Goal: Information Seeking & Learning: Learn about a topic

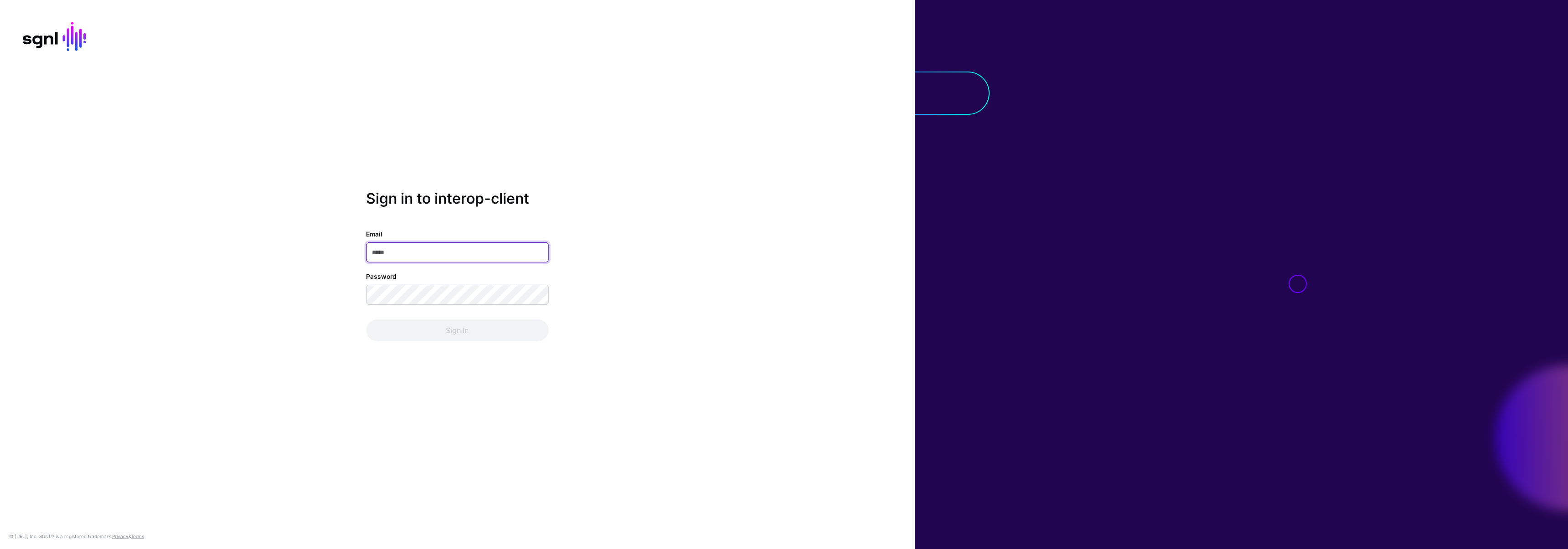
type input "**********"
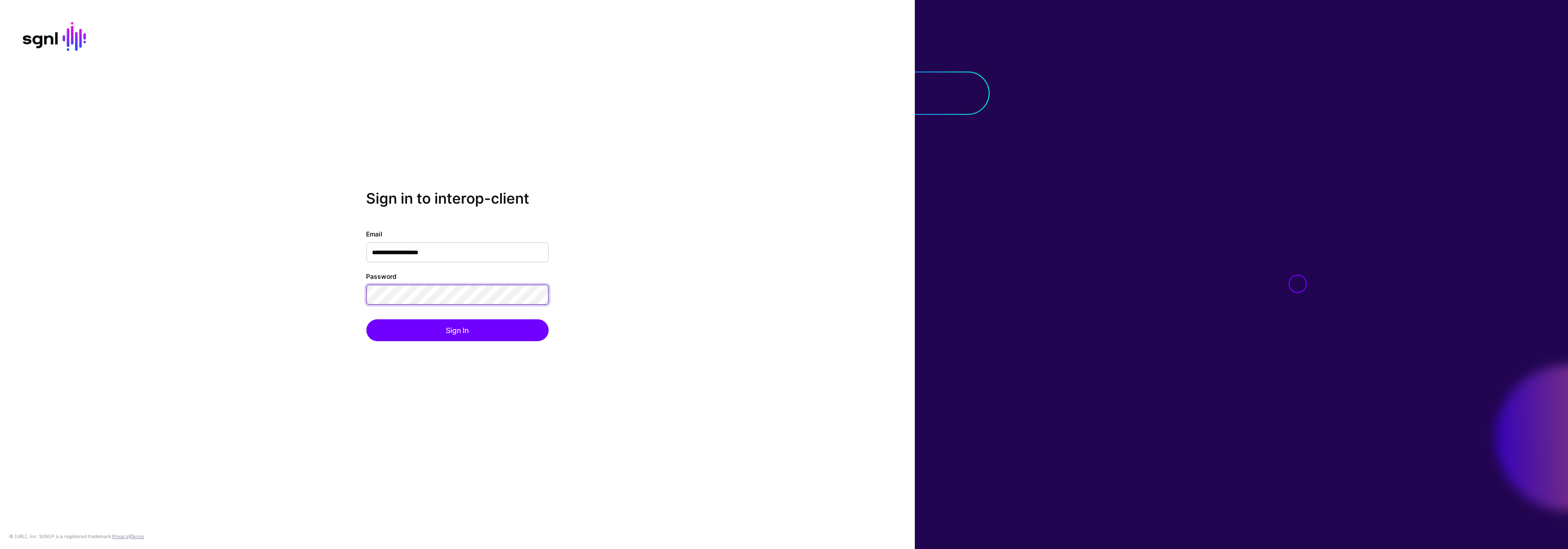
click at [287, 296] on div "**********" at bounding box center [457, 274] width 915 height 170
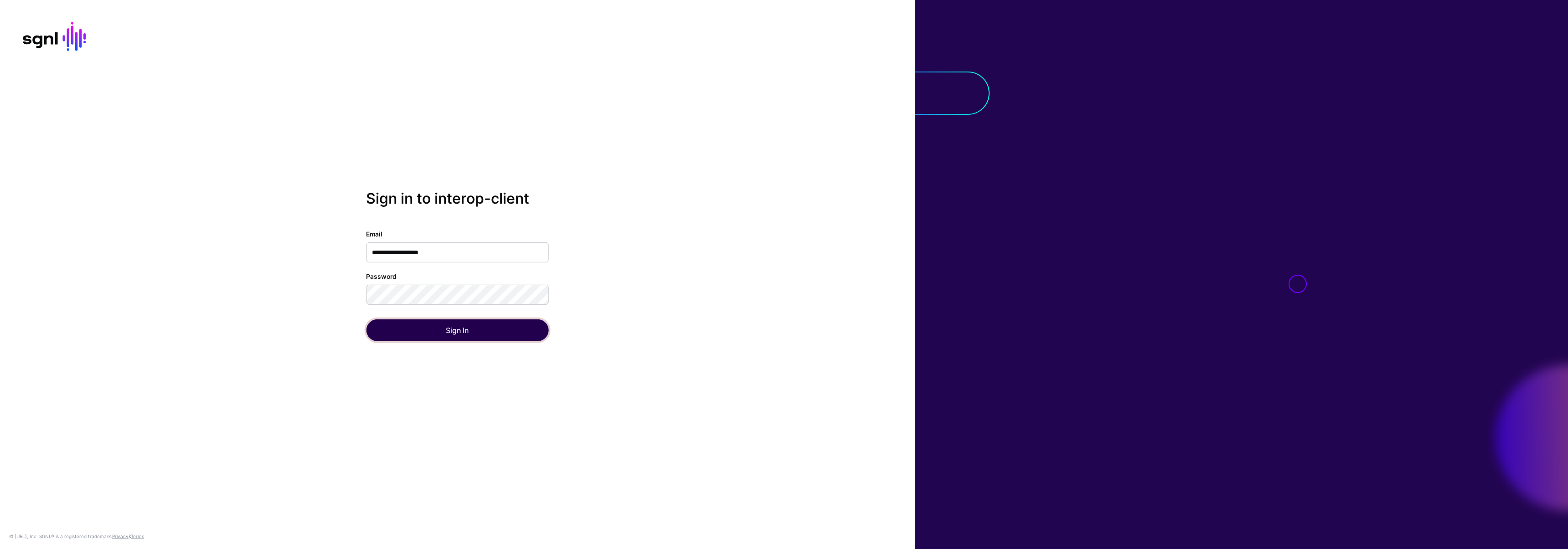
click at [375, 326] on button "Sign In" at bounding box center [457, 330] width 183 height 22
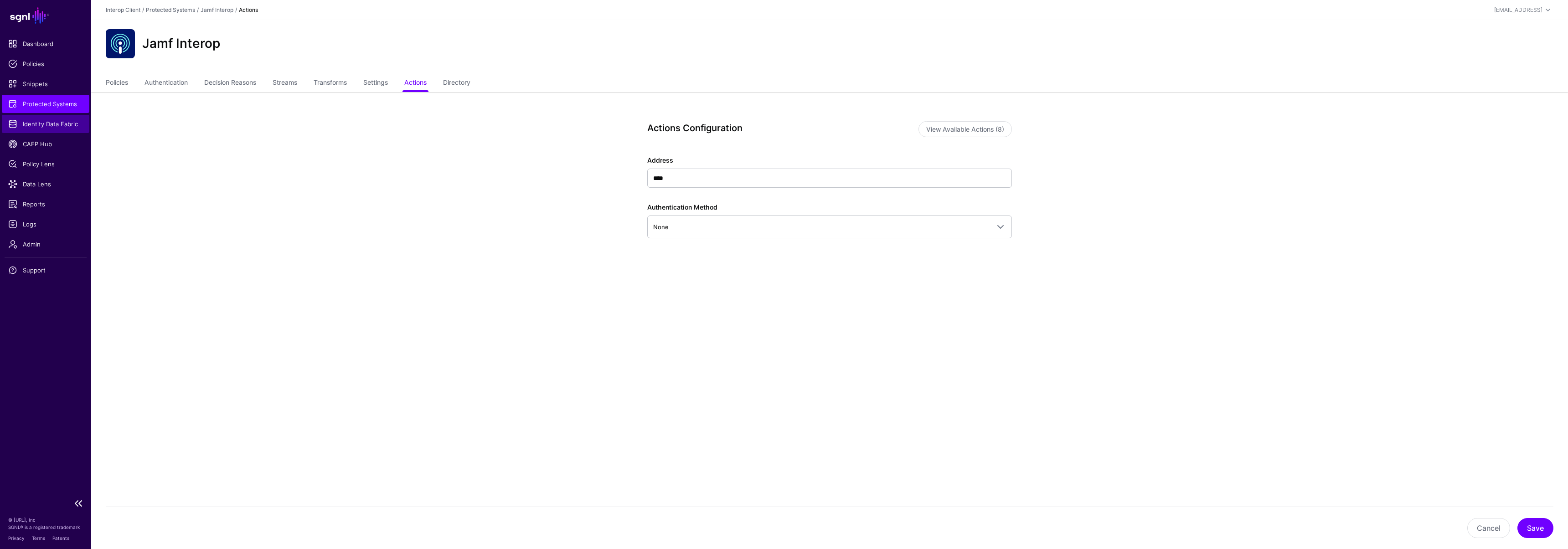
click at [63, 121] on span "Identity Data Fabric" at bounding box center [45, 124] width 75 height 9
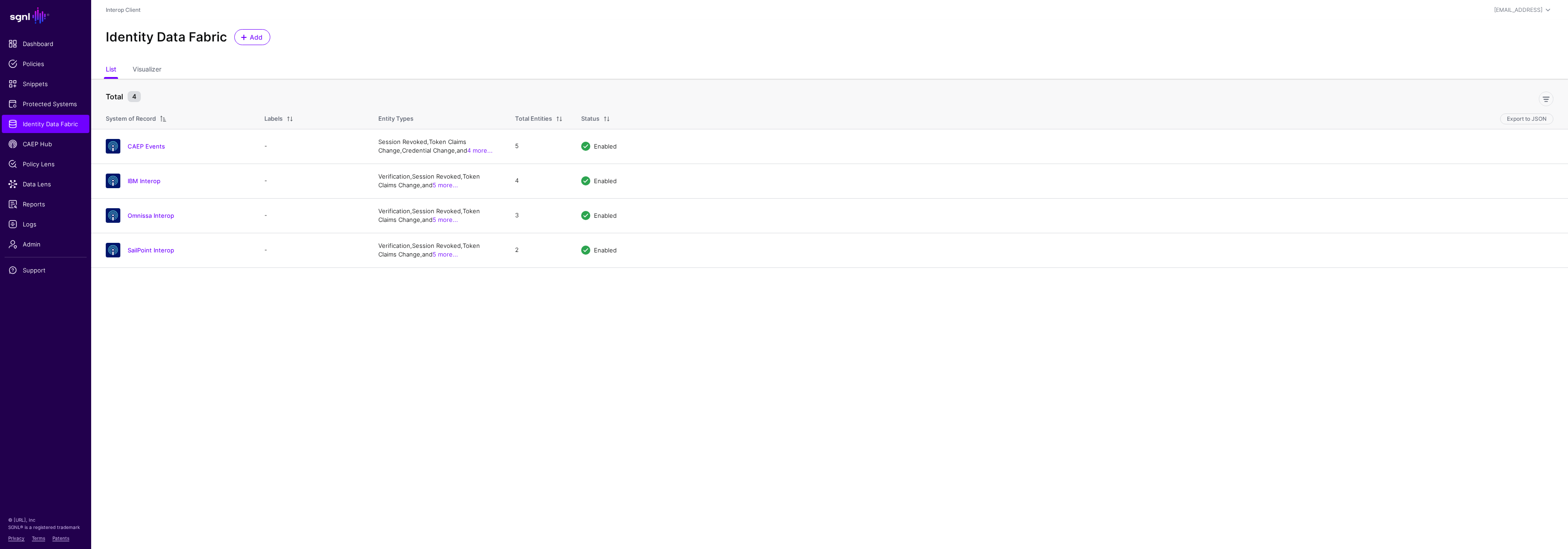
click at [152, 248] on link "SailPoint Interop" at bounding box center [151, 250] width 46 height 7
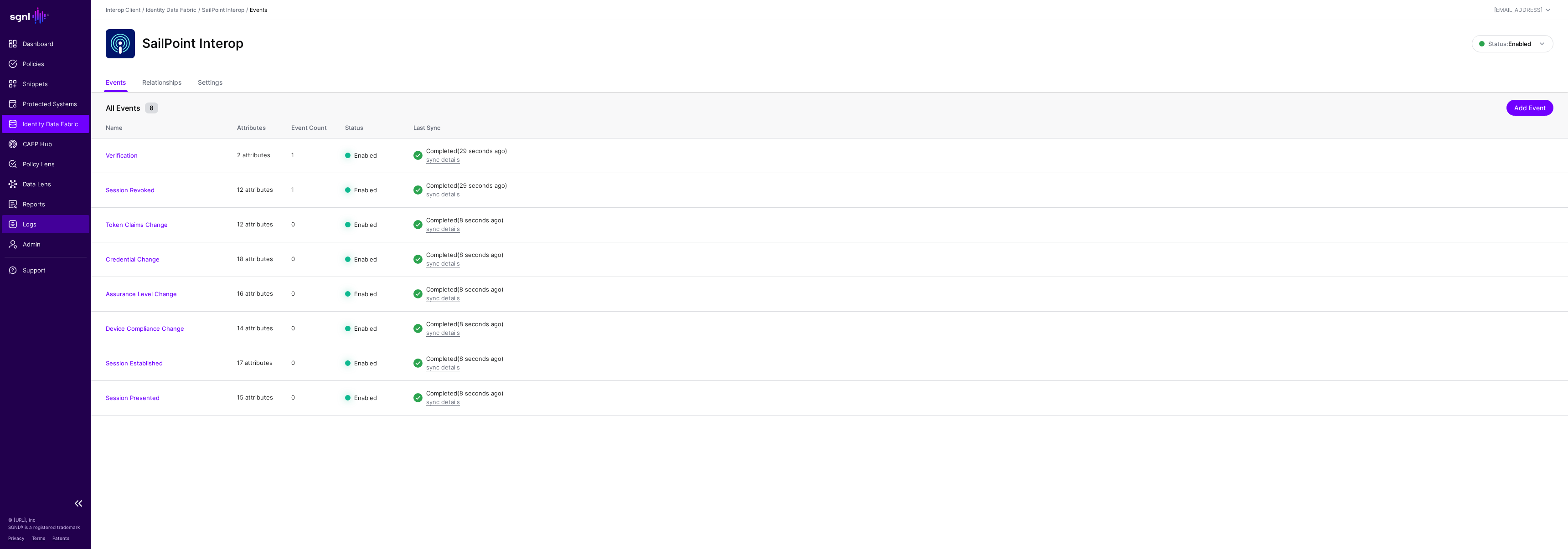
click at [47, 218] on link "Logs" at bounding box center [46, 224] width 88 height 18
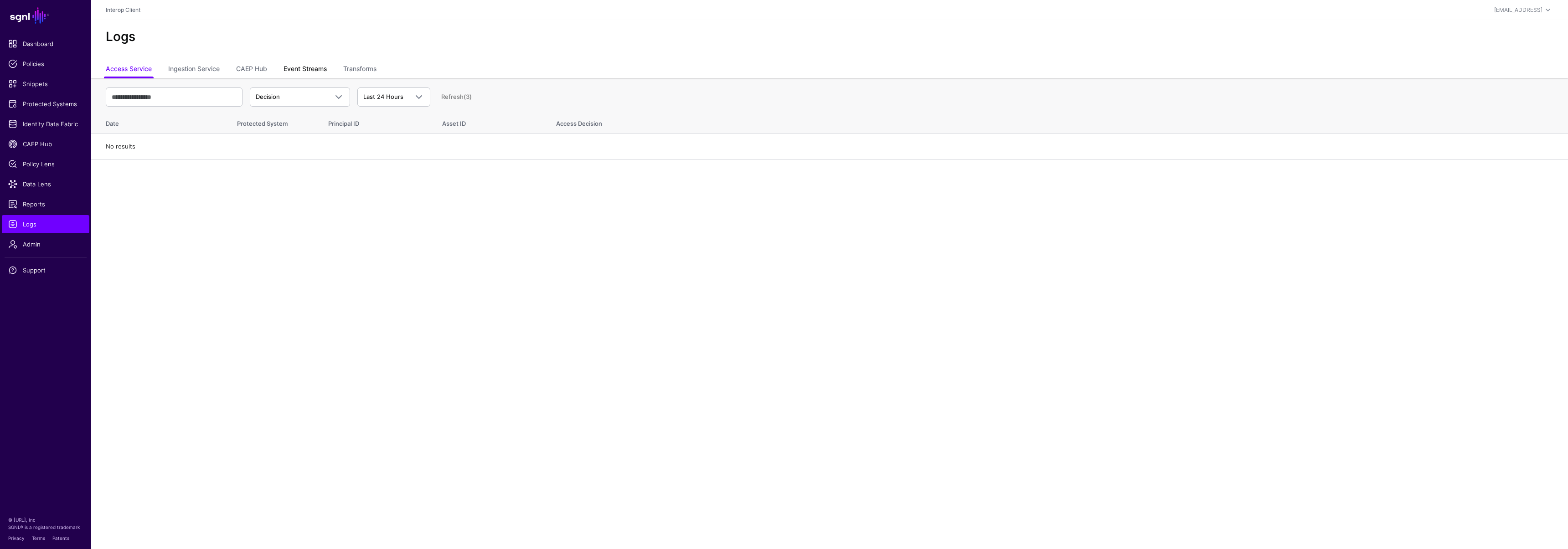
click at [300, 74] on link "Event Streams" at bounding box center [305, 69] width 43 height 17
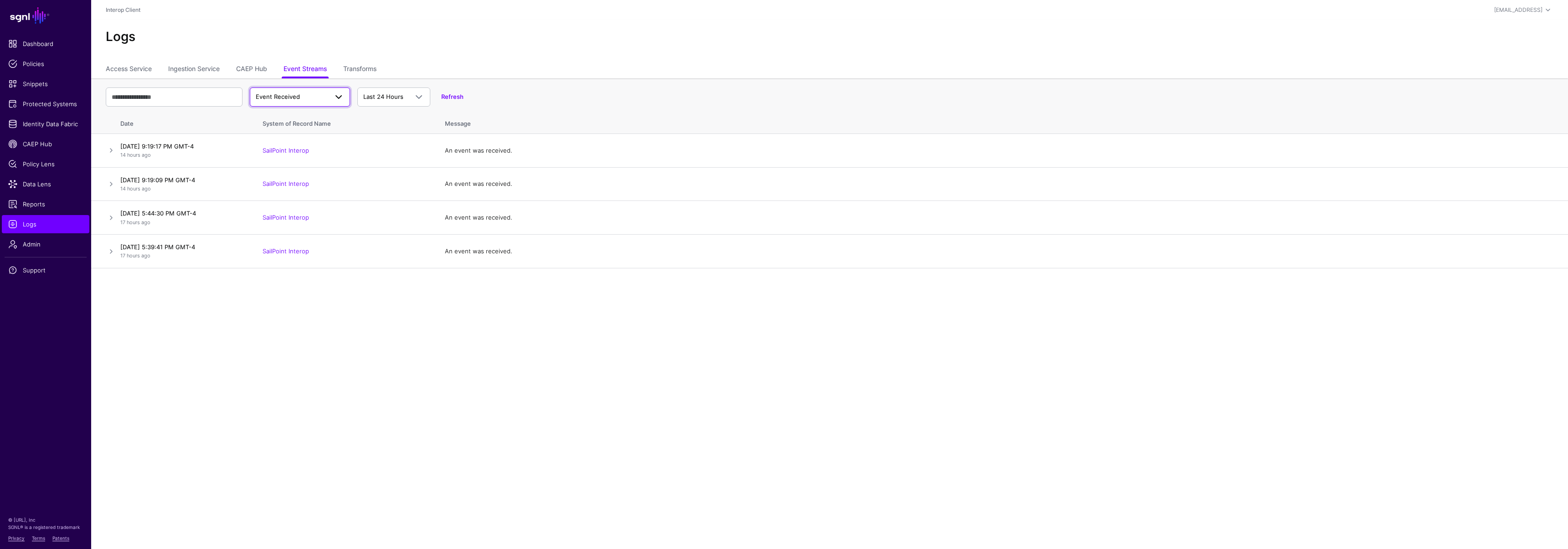
click at [304, 104] on link "Event Received" at bounding box center [299, 97] width 100 height 19
click at [288, 170] on button "Event Stored" at bounding box center [304, 166] width 91 height 15
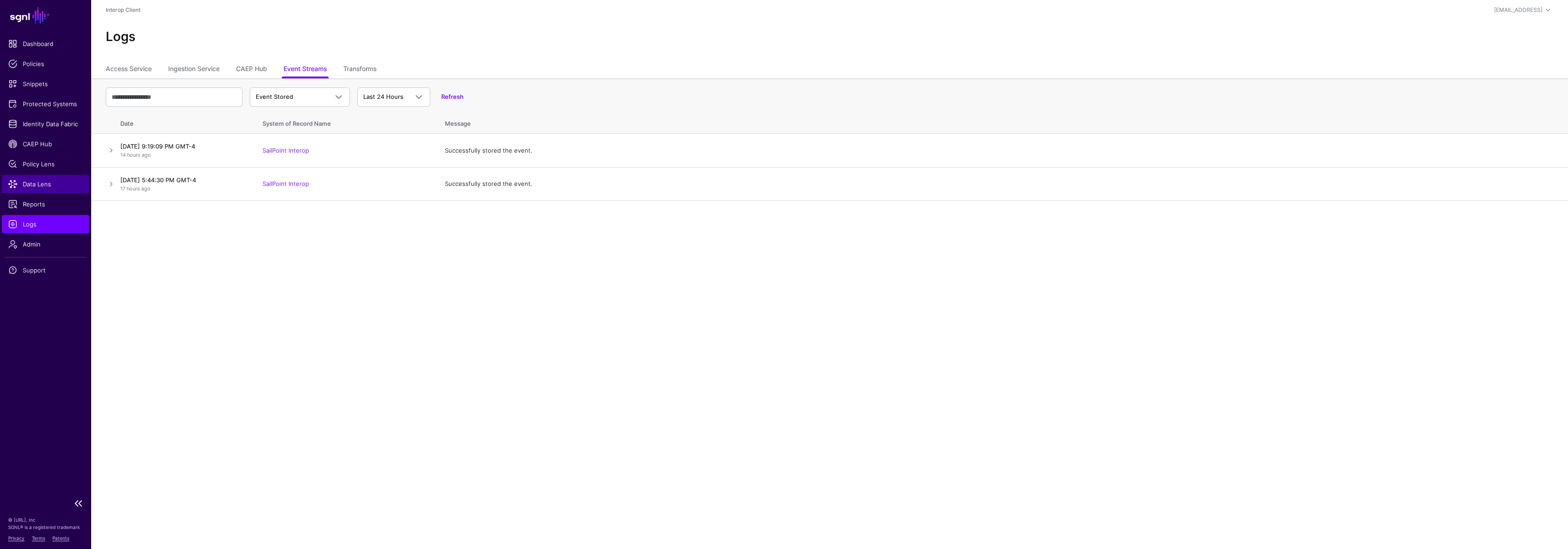
click at [43, 186] on span "Data Lens" at bounding box center [45, 184] width 75 height 9
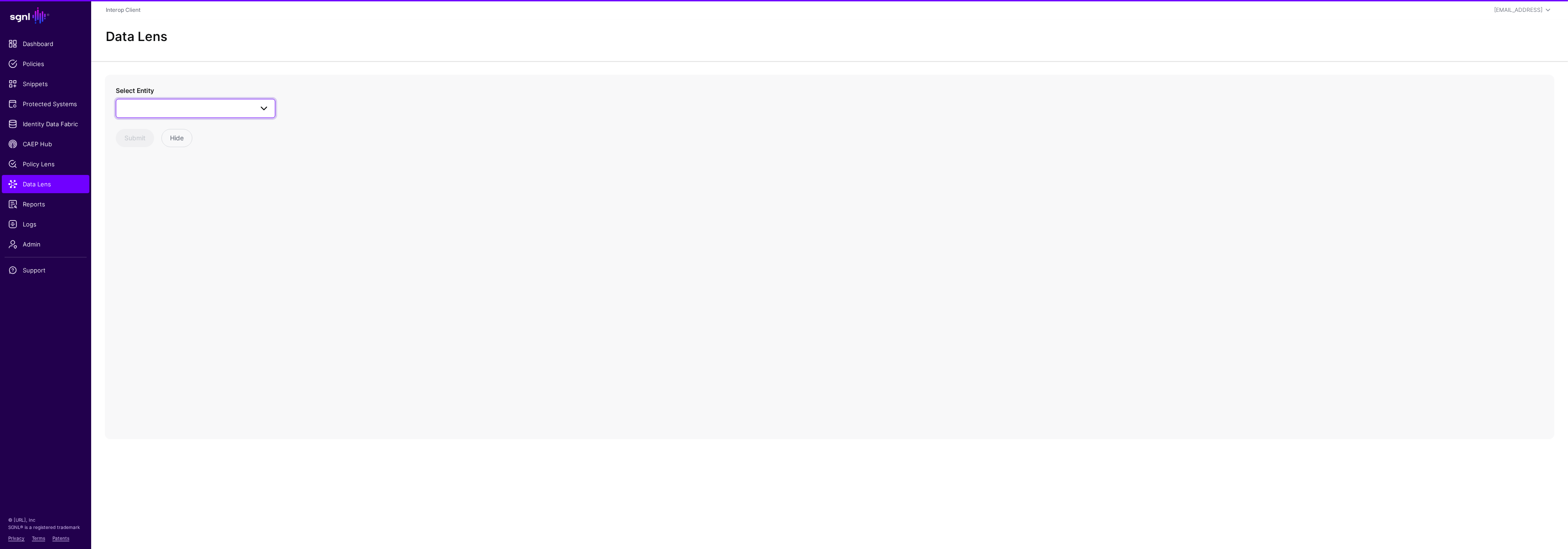
click at [141, 101] on link at bounding box center [195, 108] width 159 height 19
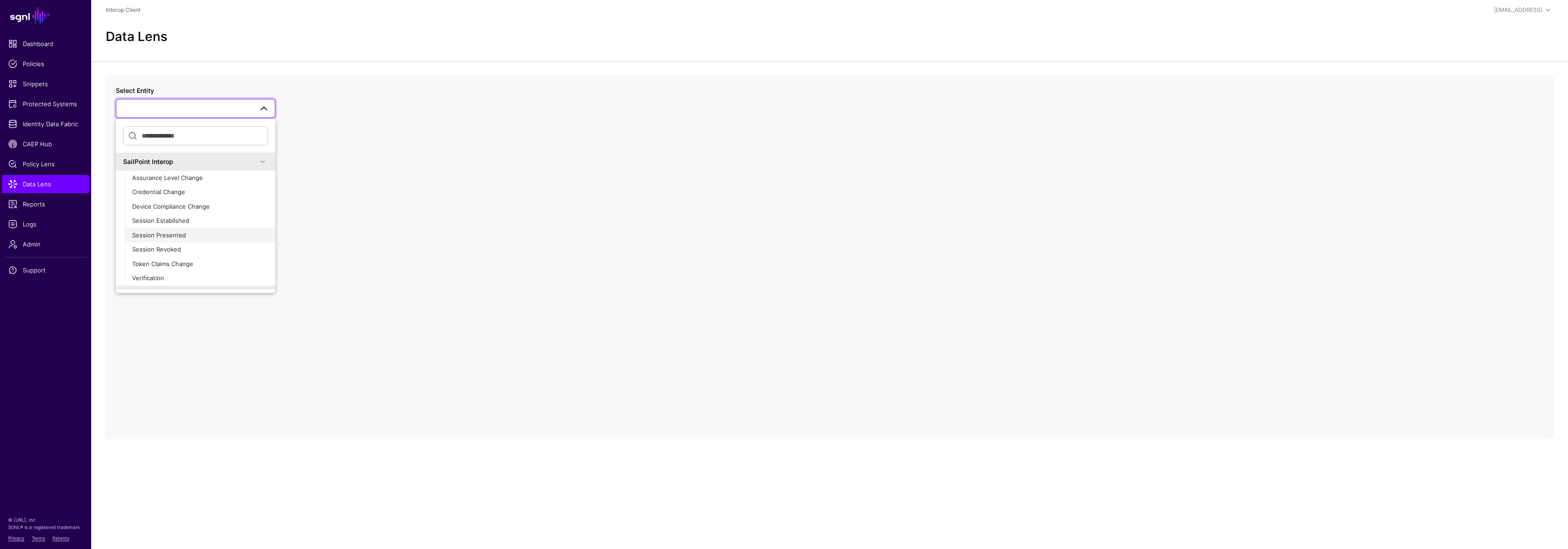
click at [172, 229] on button "Session Presented" at bounding box center [200, 236] width 150 height 15
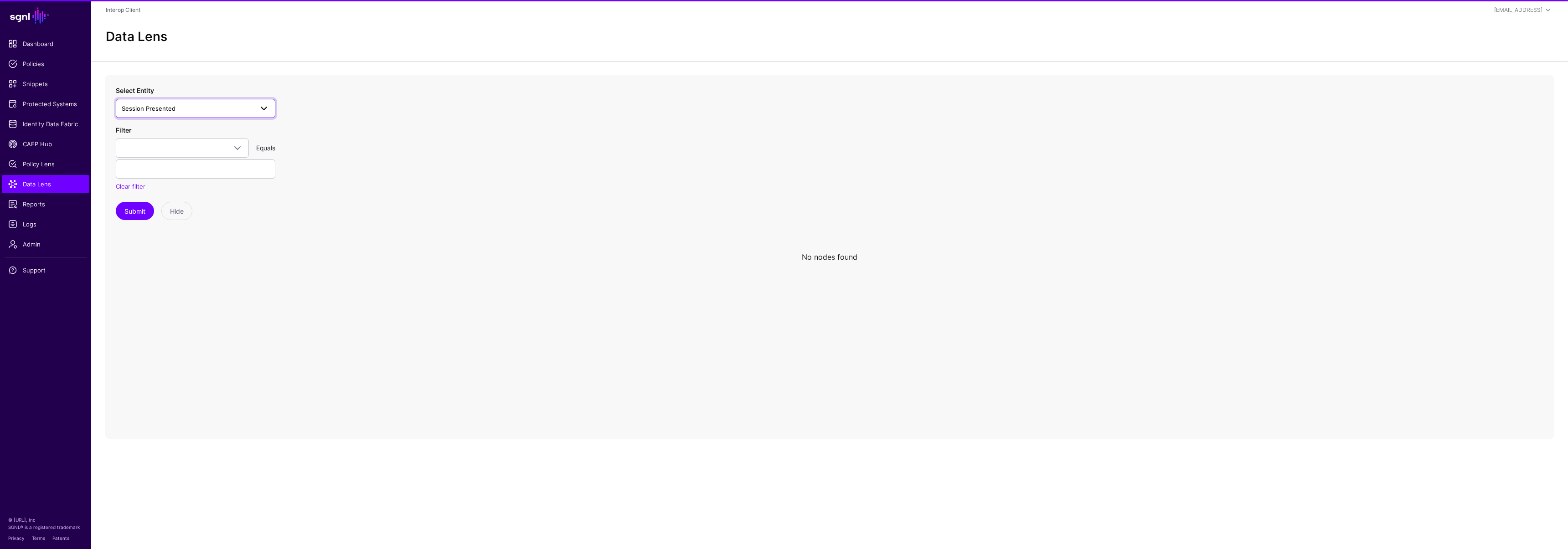
click at [159, 110] on span "Session Presented" at bounding box center [149, 108] width 54 height 7
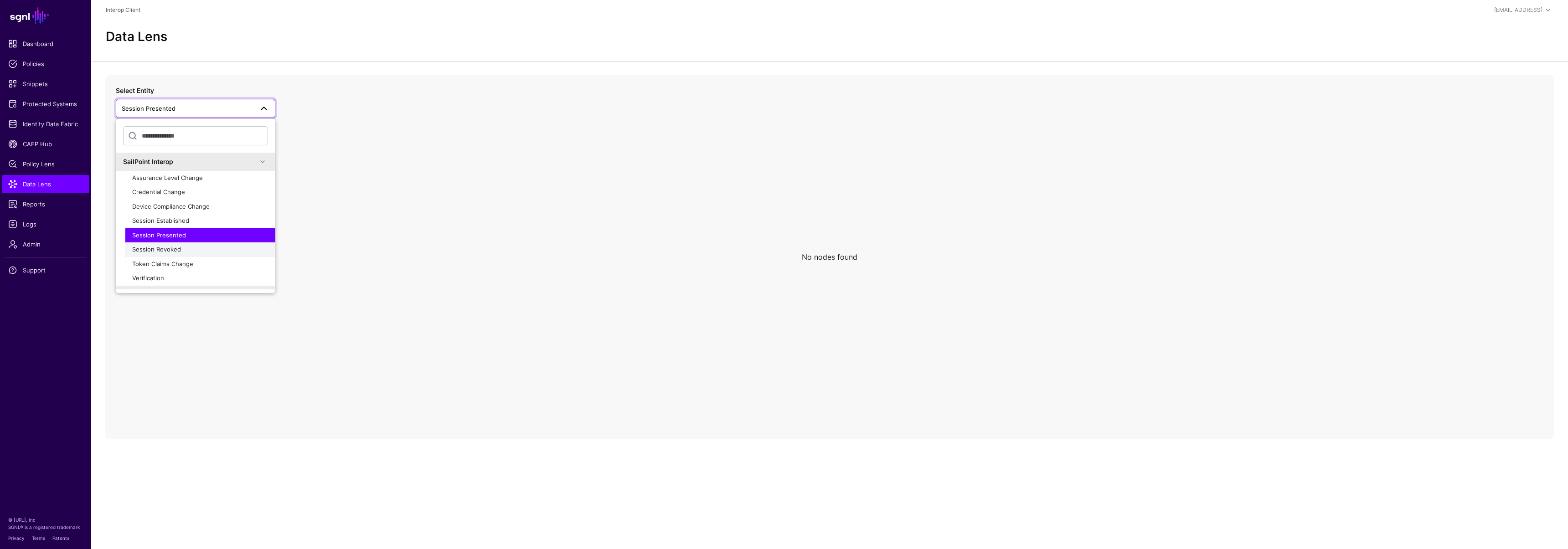
click at [178, 246] on span "Session Revoked" at bounding box center [156, 250] width 49 height 7
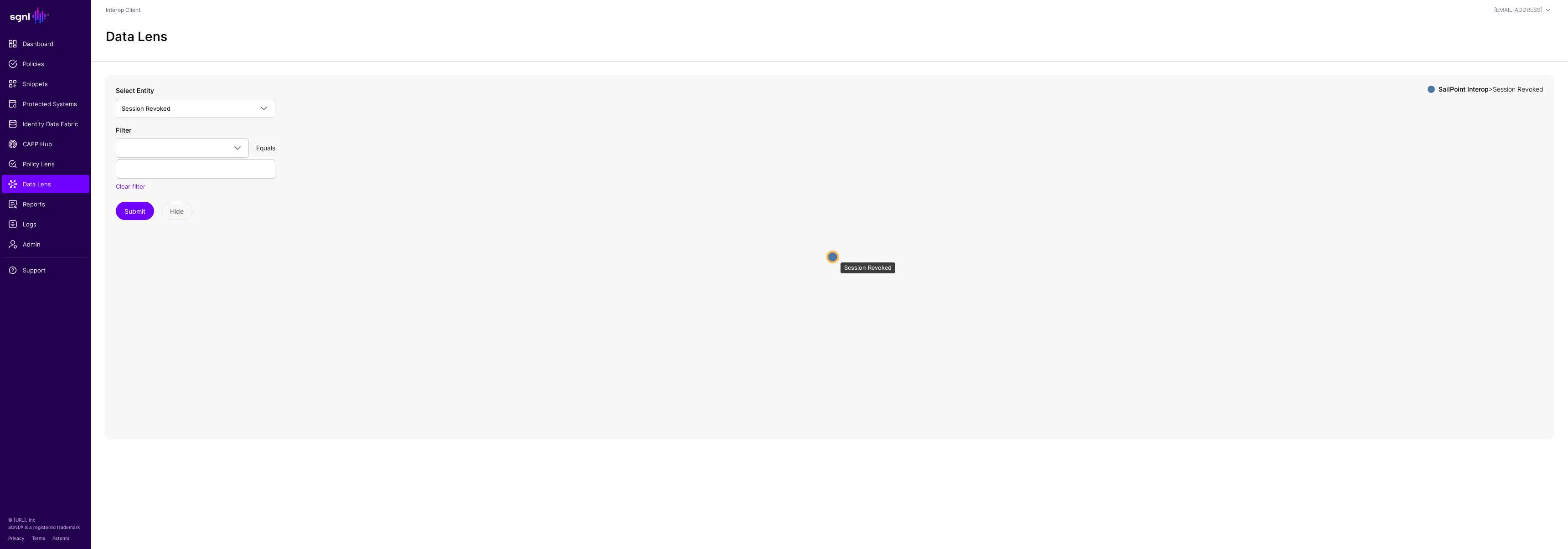
click at [836, 257] on circle at bounding box center [833, 257] width 11 height 11
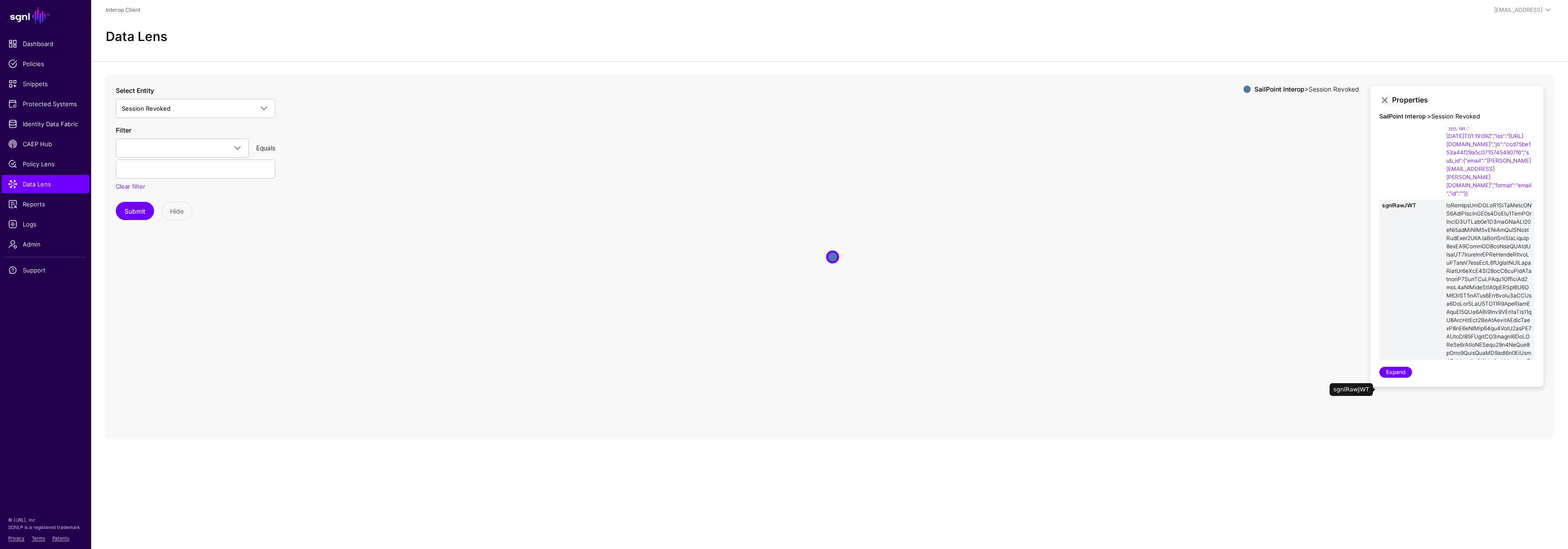
scroll to position [195, 0]
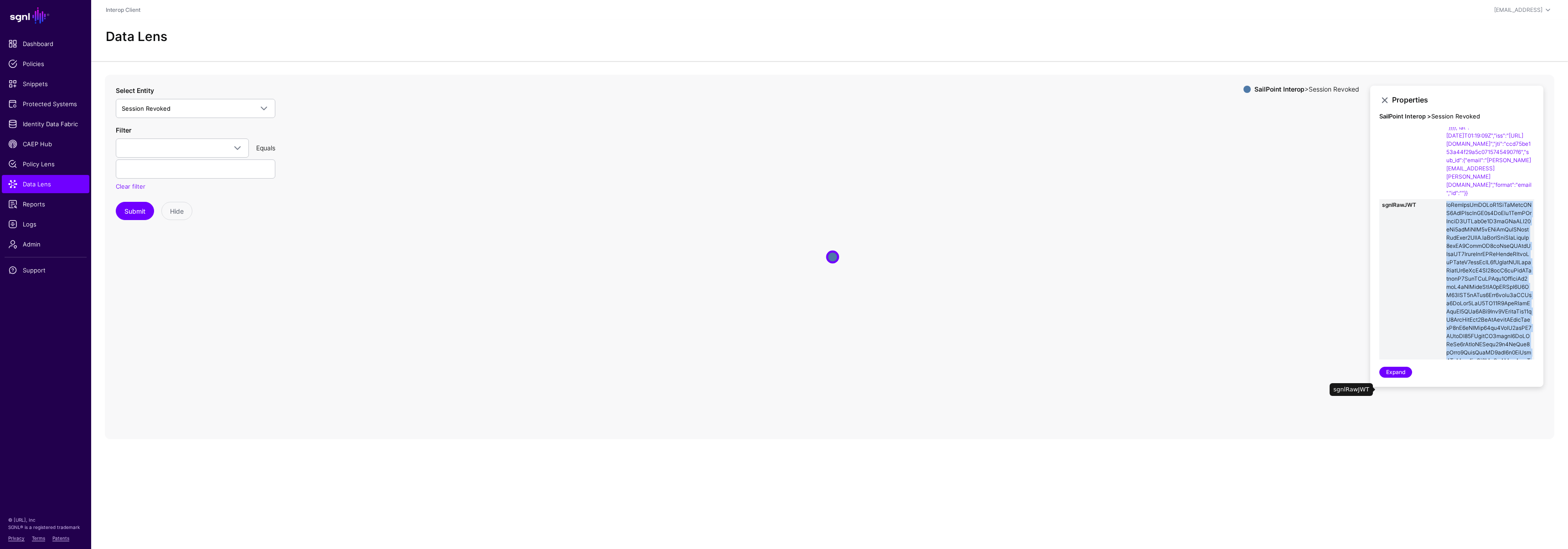
copy link "eyJhbGciOiJSUzI1NiIsImtpZCI6IlBUTjdNbVF1d2RvRUx6SjdNSzBobjZ3VFZtd0t0T1hxVFpISU4…"
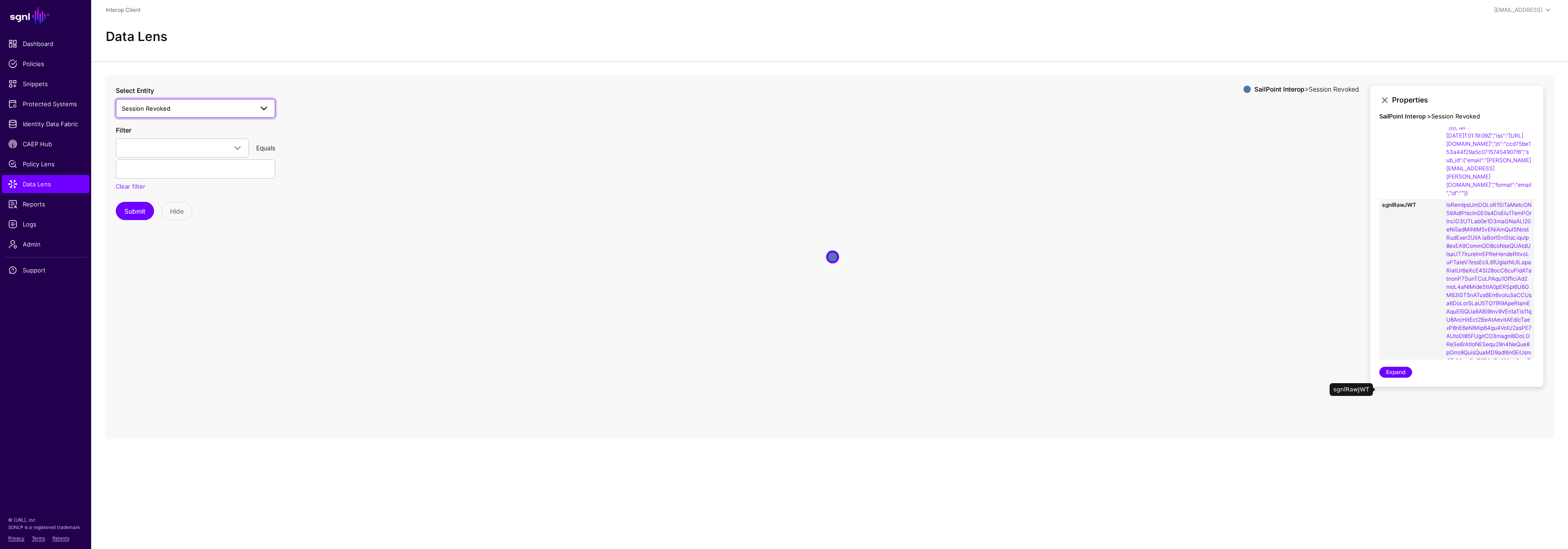
click at [176, 106] on span "Session Revoked" at bounding box center [187, 108] width 131 height 10
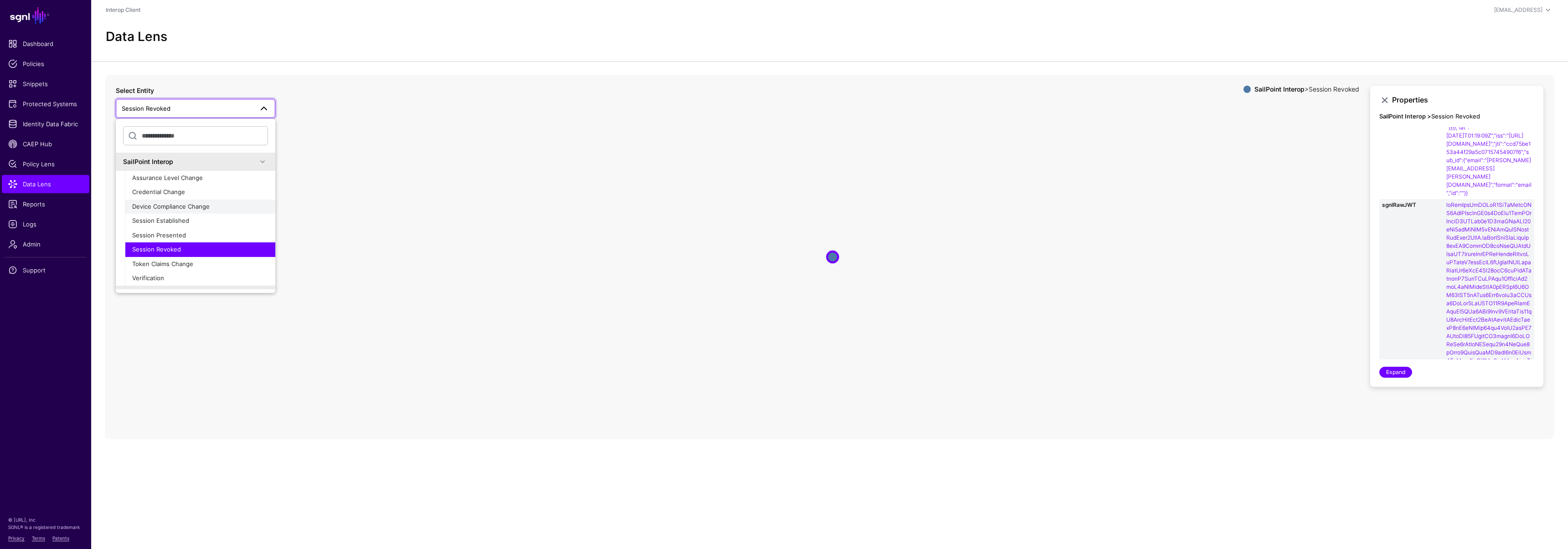
click at [171, 205] on span "Device Compliance Change" at bounding box center [170, 206] width 77 height 7
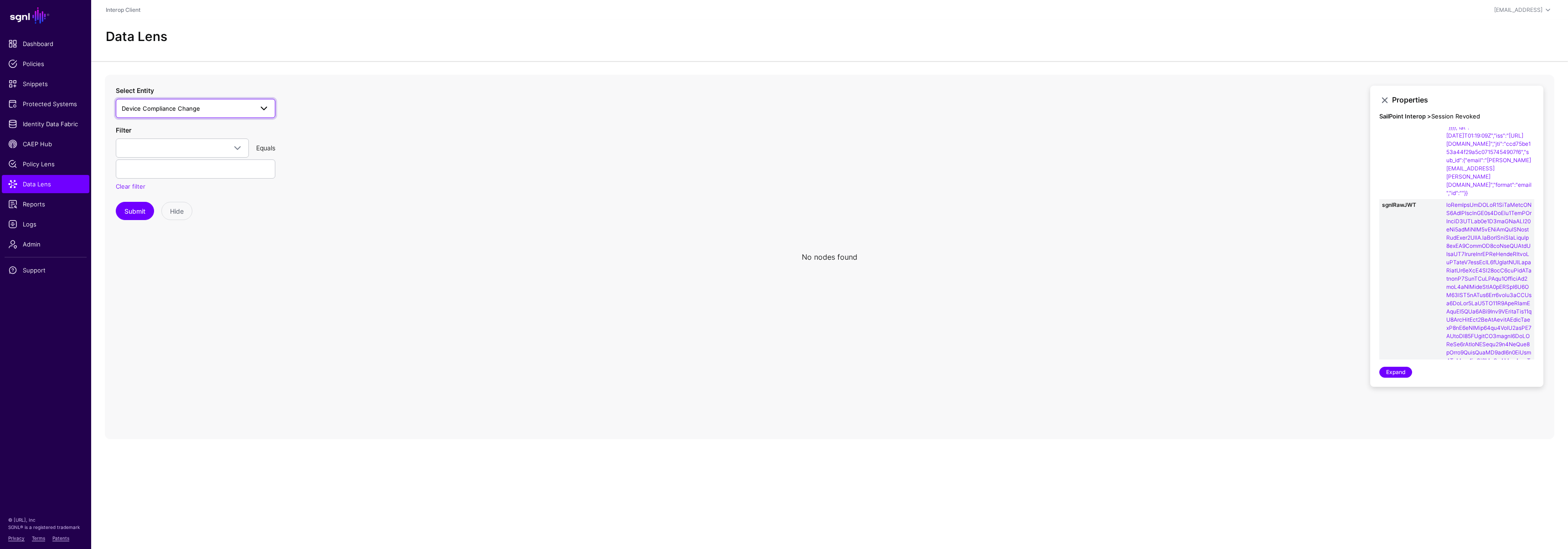
click at [256, 113] on span at bounding box center [261, 108] width 16 height 11
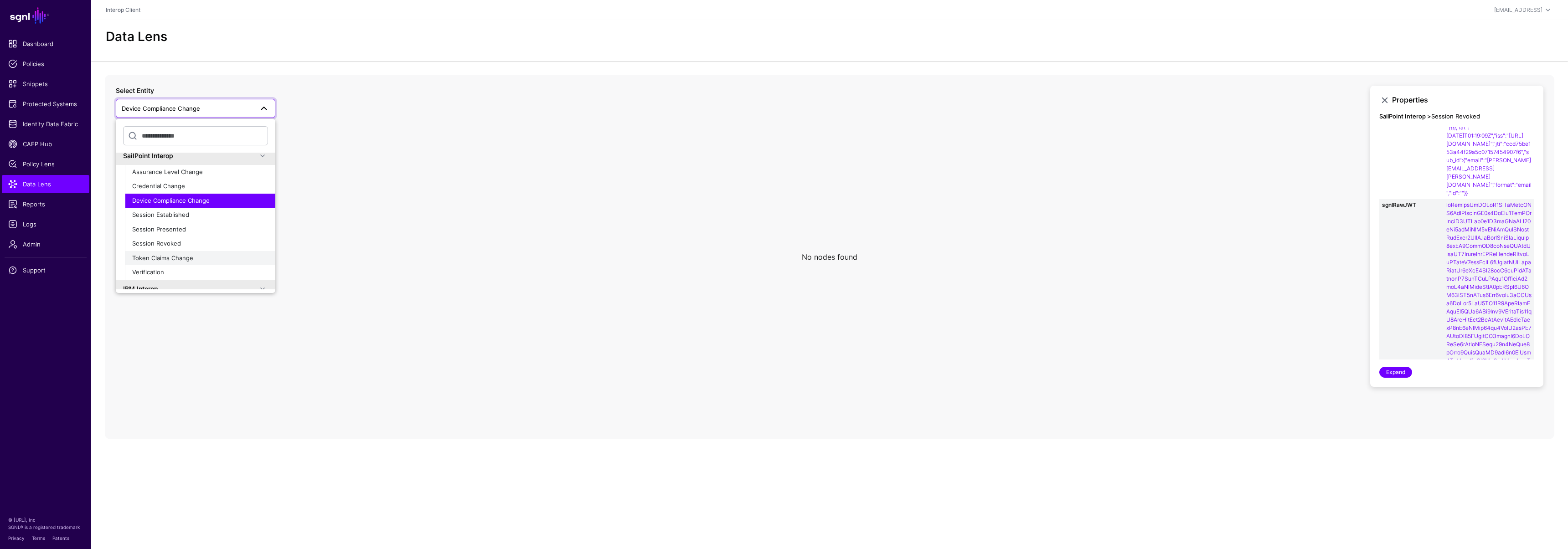
scroll to position [15, 0]
click at [186, 262] on div "Verification" at bounding box center [200, 263] width 136 height 9
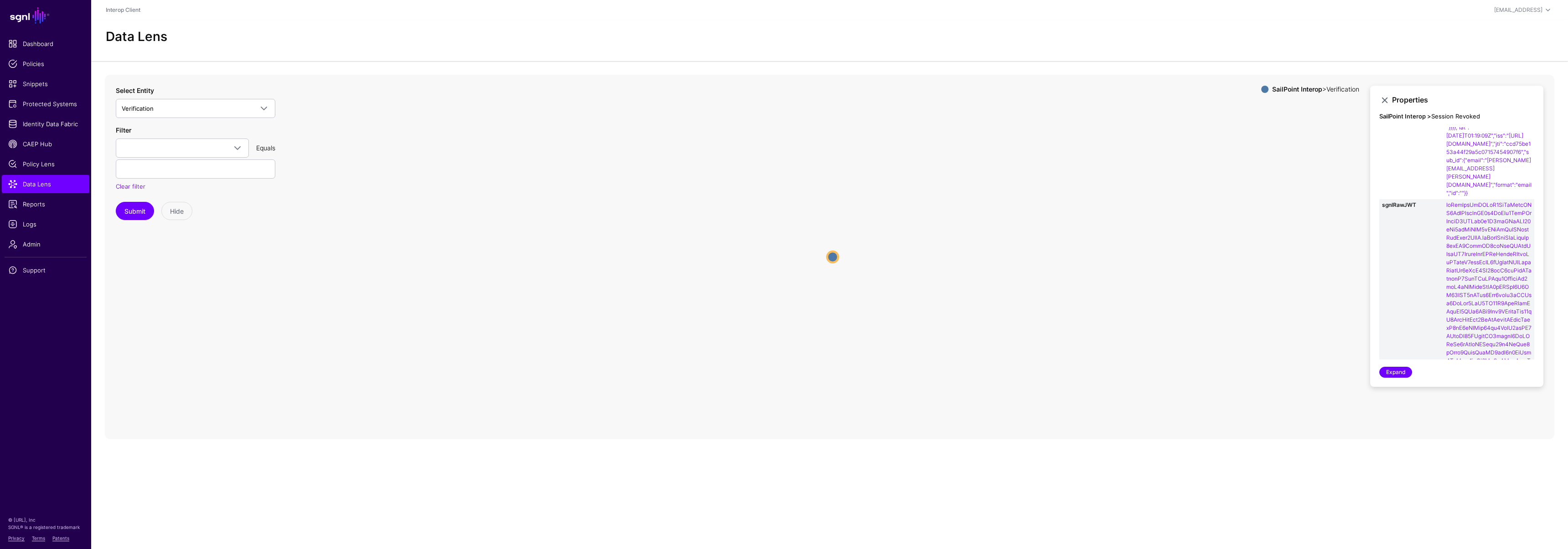
click at [833, 259] on circle at bounding box center [833, 257] width 11 height 11
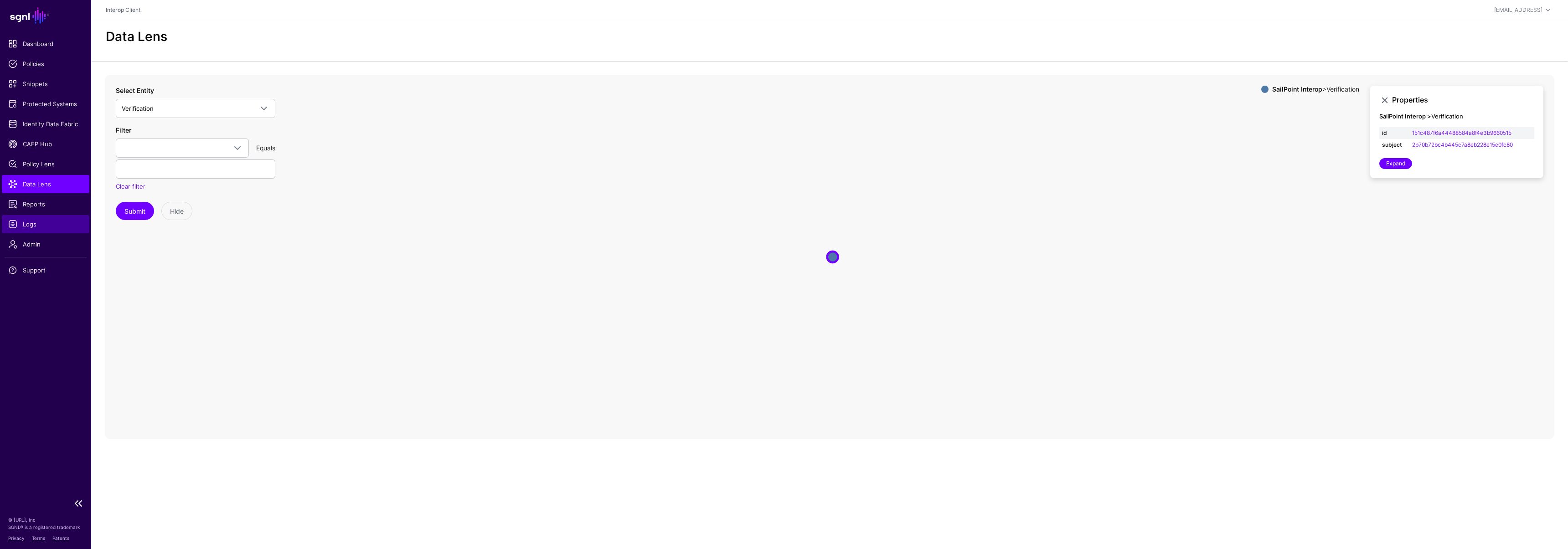
click at [55, 220] on span "Logs" at bounding box center [45, 224] width 75 height 9
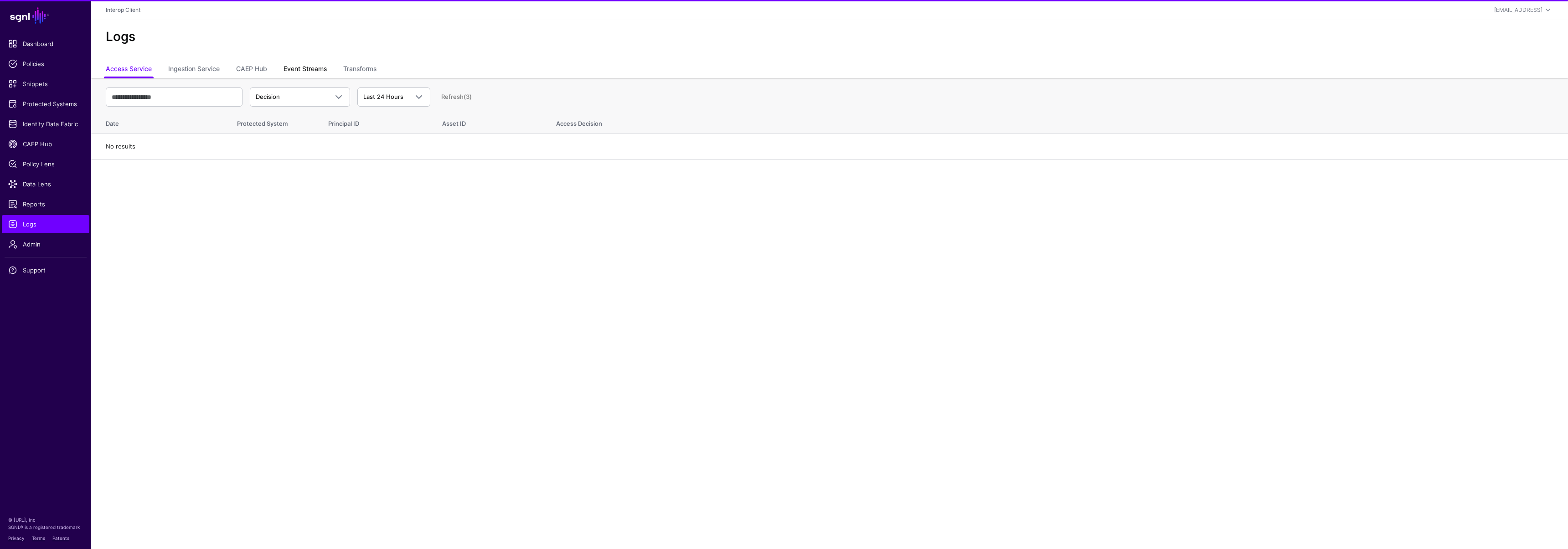
click at [298, 68] on link "Event Streams" at bounding box center [305, 69] width 43 height 17
click at [296, 99] on span "Event Received" at bounding box center [278, 97] width 44 height 7
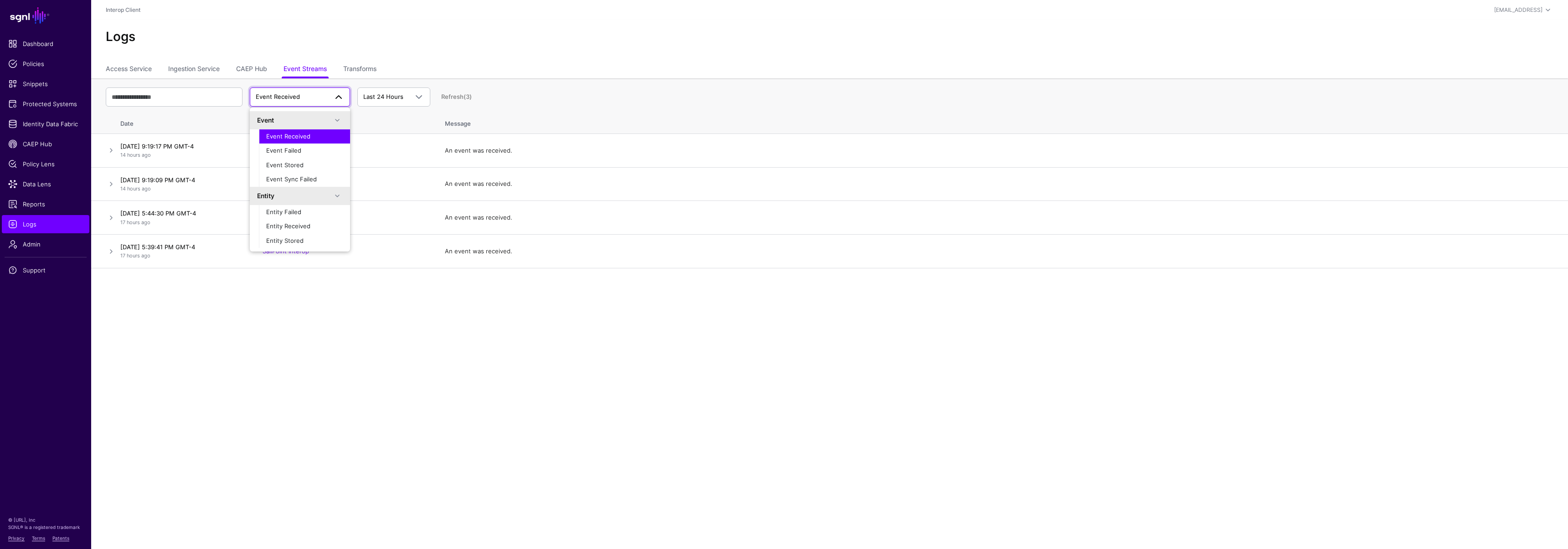
click at [303, 134] on span "Event Received" at bounding box center [288, 136] width 44 height 7
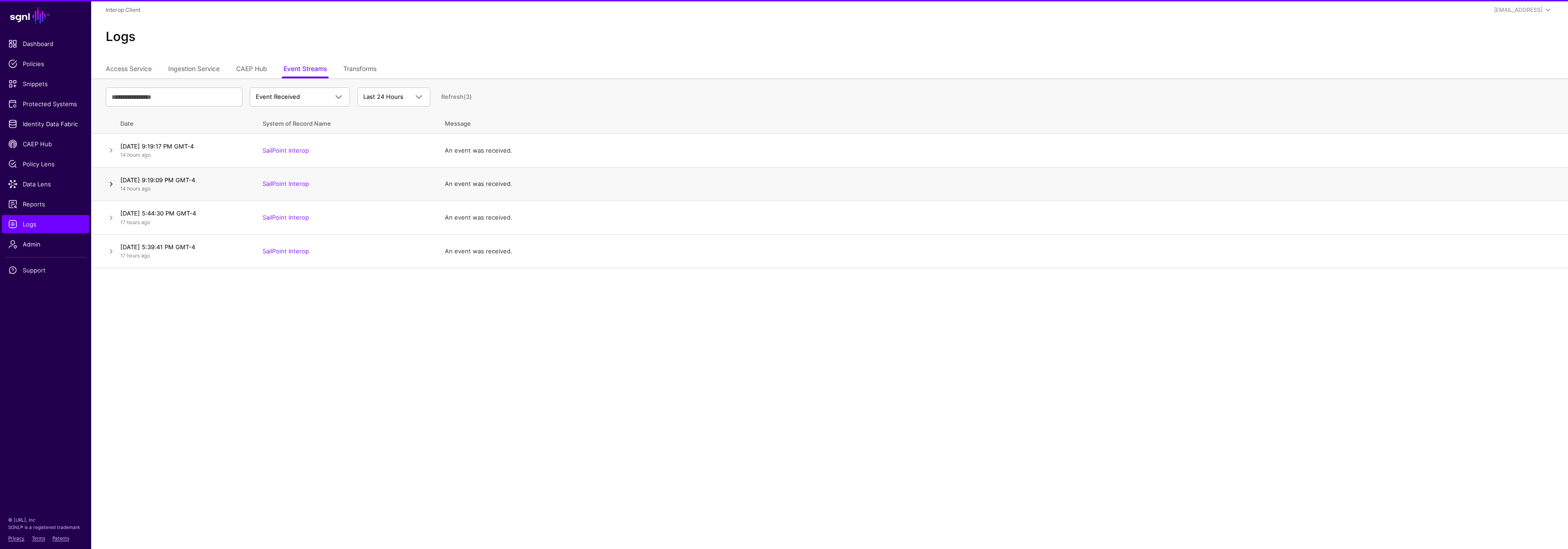
click at [110, 183] on link at bounding box center [111, 184] width 11 height 11
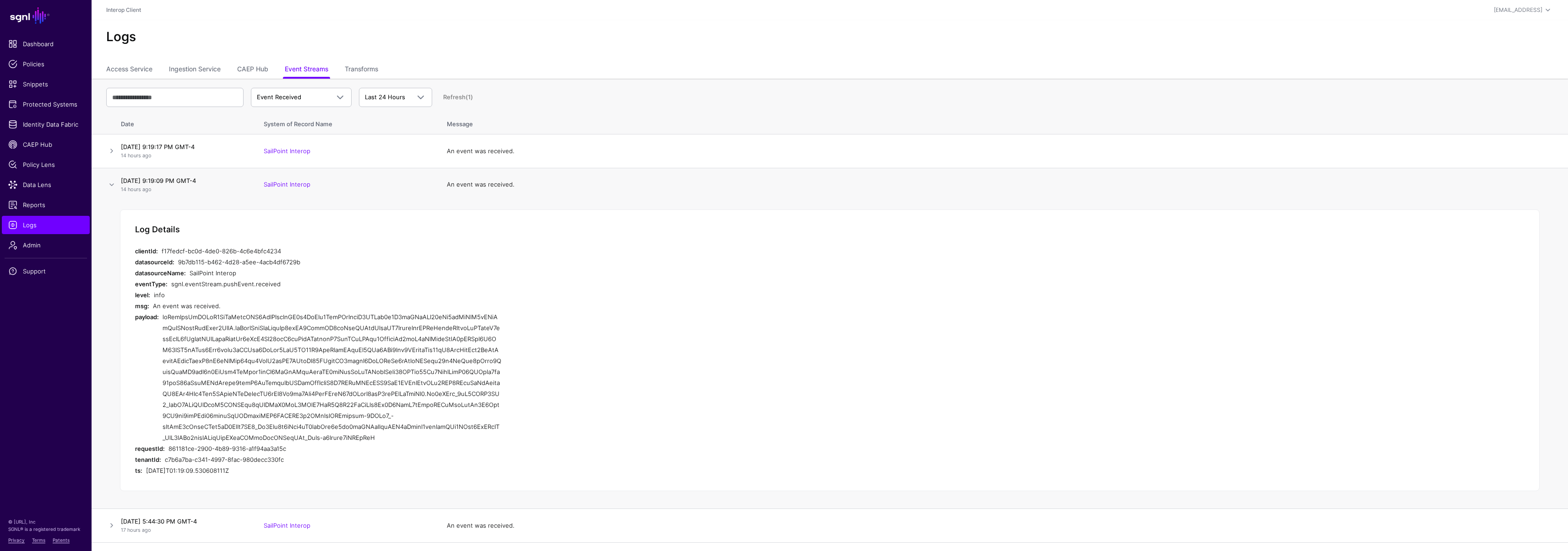
drag, startPoint x: 164, startPoint y: 318, endPoint x: 457, endPoint y: 393, distance: 302.4
click at [457, 393] on div at bounding box center [332, 378] width 339 height 132
drag, startPoint x: 411, startPoint y: 436, endPoint x: 163, endPoint y: 319, distance: 274.2
click at [163, 319] on div at bounding box center [332, 378] width 339 height 132
copy div "eyJhbGciOiJSUzI1NiIsImtpZCI6IlBUTjdNbVF1d2RvRUx6SjdNSzBobjZ3VFZtd0t0T1hxVFpISU4…"
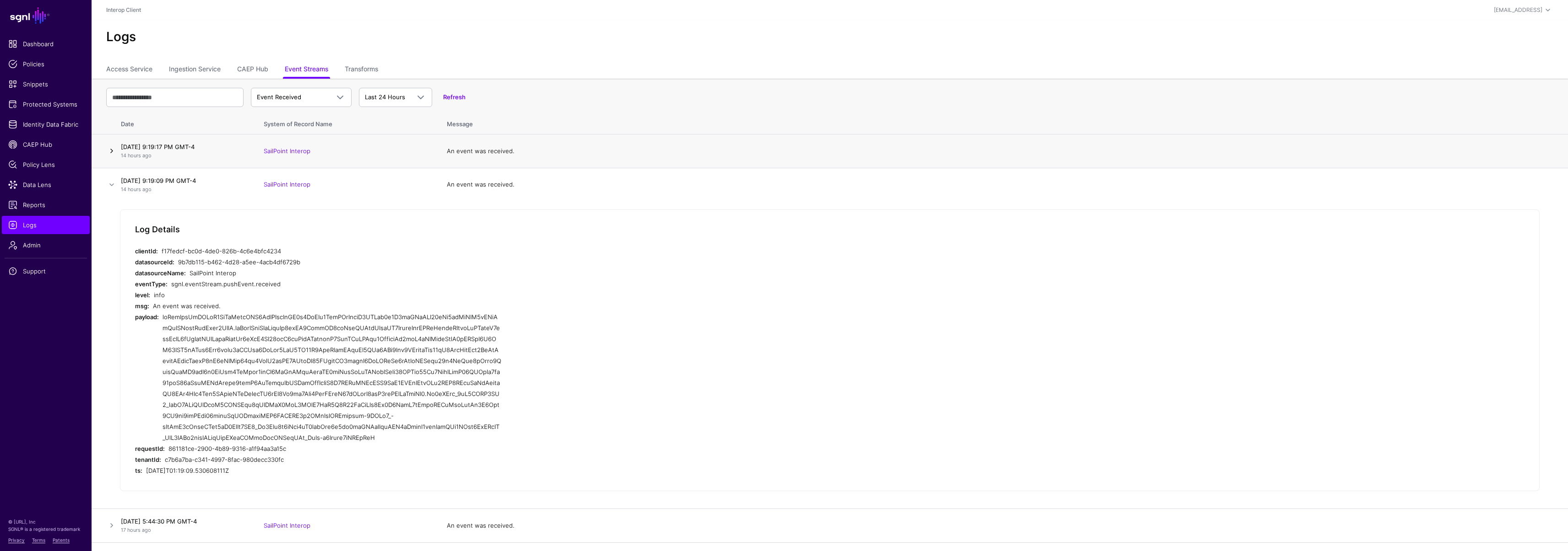
click at [109, 150] on link at bounding box center [112, 151] width 11 height 11
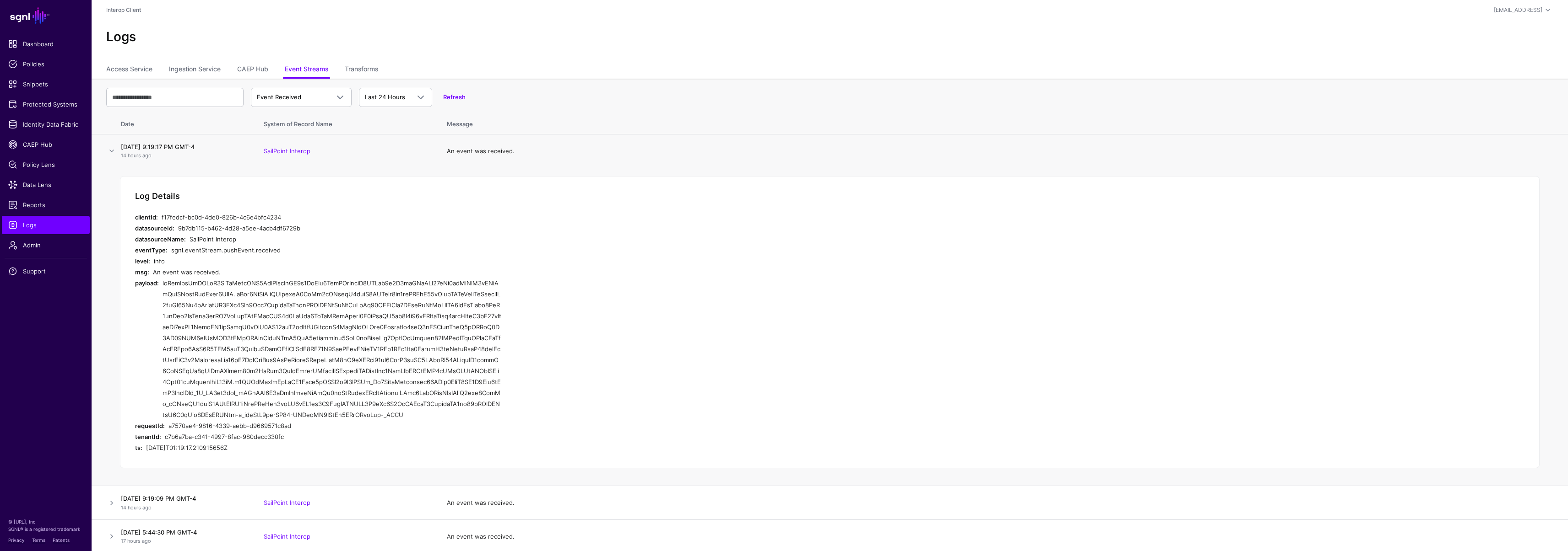
drag, startPoint x: 447, startPoint y: 414, endPoint x: 164, endPoint y: 287, distance: 310.2
click at [164, 287] on div at bounding box center [332, 349] width 339 height 143
copy div "eyJhbGciOiJSUzI1NiIsImtpZCI6IlBUTjdNbVF1d2RvRUx6SjdNSzBobjZ3VFZtd0t0T1hxVFpISU4…"
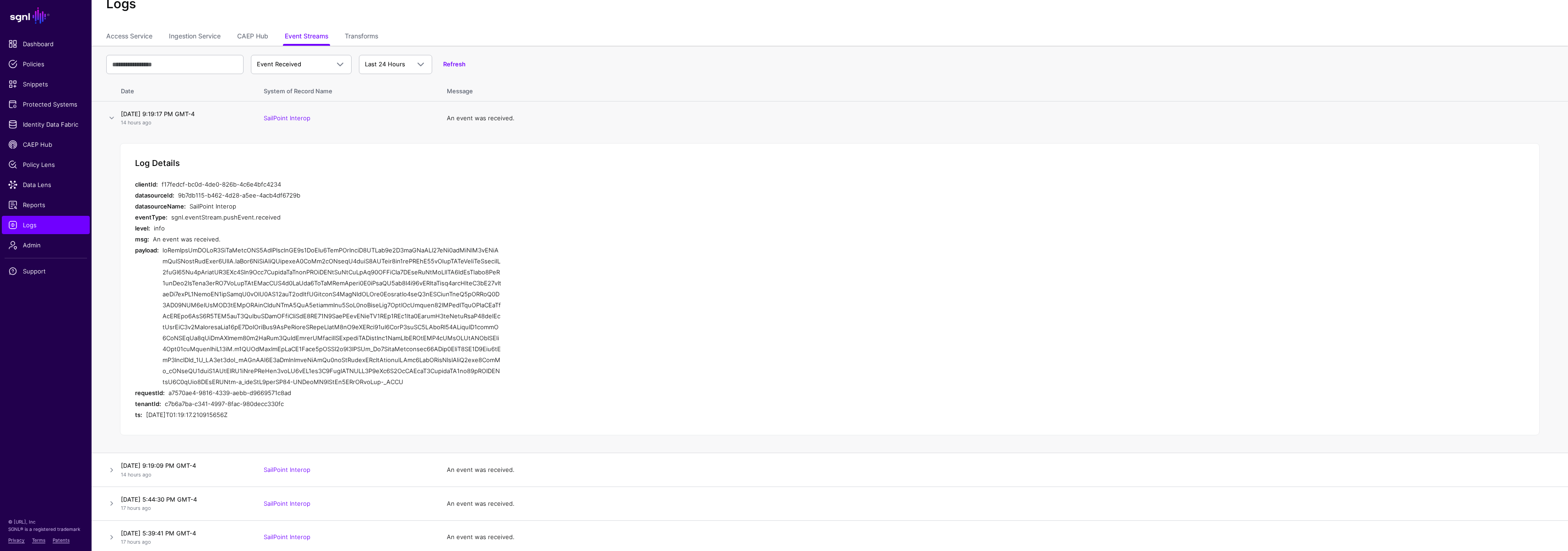
scroll to position [36, 0]
click at [111, 534] on link at bounding box center [112, 535] width 11 height 11
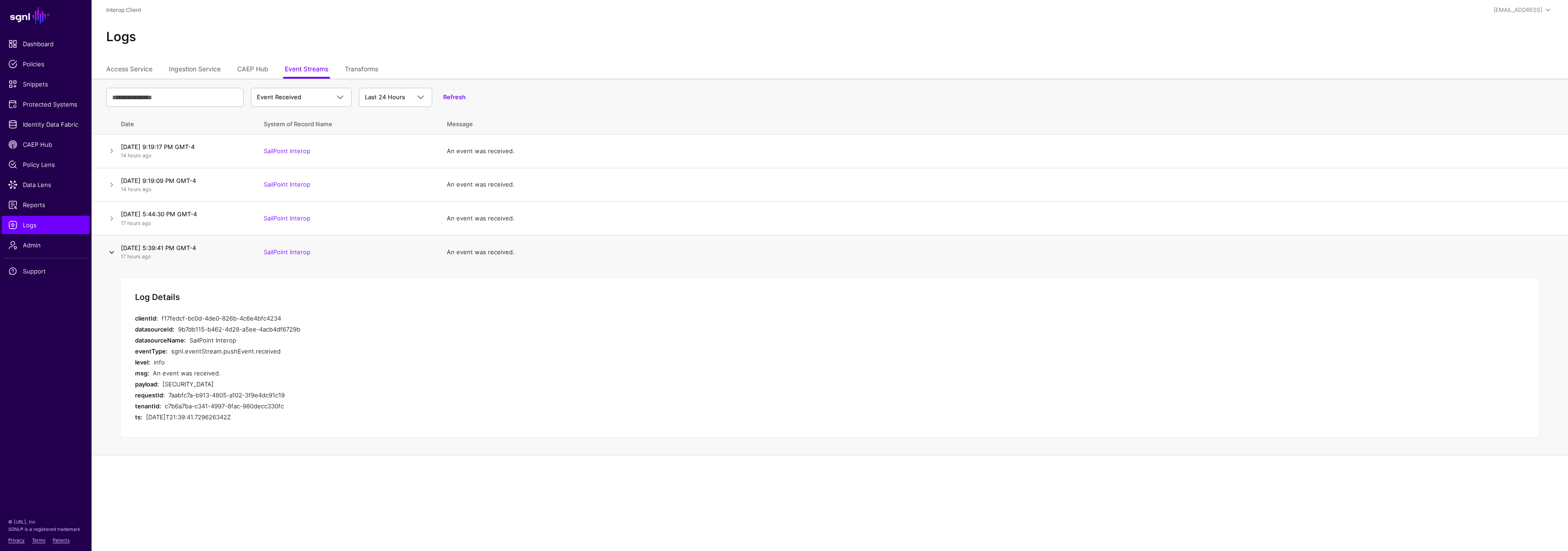
scroll to position [3, 0]
drag, startPoint x: 281, startPoint y: 479, endPoint x: 163, endPoint y: 380, distance: 154.0
click at [163, 380] on div "[SECURITY_DATA]" at bounding box center [332, 384] width 339 height 11
copy div "[SECURITY_DATA]"
